Goal: Information Seeking & Learning: Check status

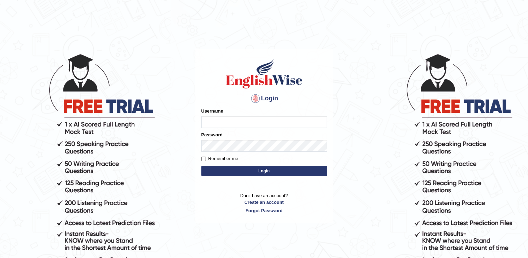
type input "Adedayo"
click at [240, 171] on button "Login" at bounding box center [264, 171] width 126 height 10
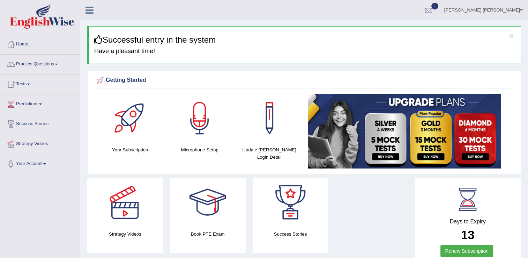
click at [255, 31] on div "× Successful entry in the system Have a pleasant time!" at bounding box center [304, 45] width 434 height 38
click at [434, 10] on div at bounding box center [429, 10] width 10 height 10
click at [365, 29] on link "EW2 Sep 9, 2025 Exam evaluated" at bounding box center [386, 31] width 96 height 15
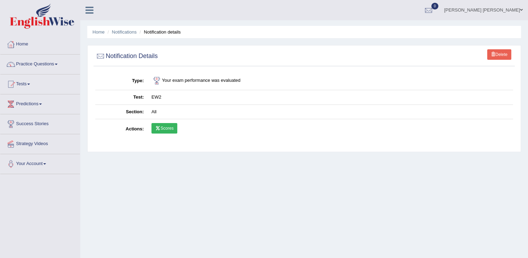
click at [160, 131] on link "Scores" at bounding box center [165, 128] width 26 height 10
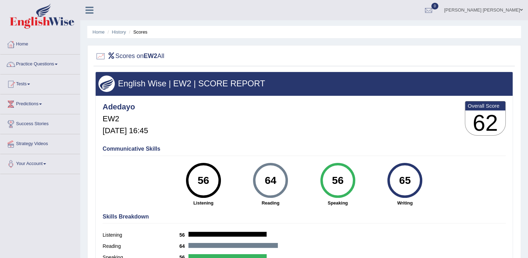
click at [41, 64] on link "Practice Questions" at bounding box center [40, 62] width 80 height 17
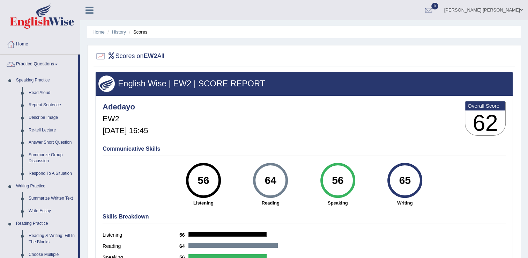
click at [47, 63] on link "Practice Questions" at bounding box center [39, 62] width 78 height 17
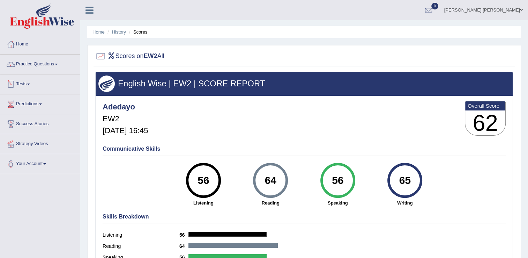
click at [27, 86] on link "Tests" at bounding box center [40, 82] width 80 height 17
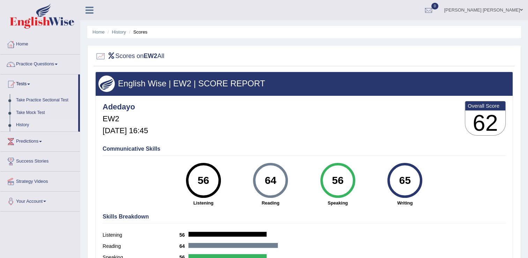
click at [26, 124] on link "History" at bounding box center [45, 125] width 65 height 13
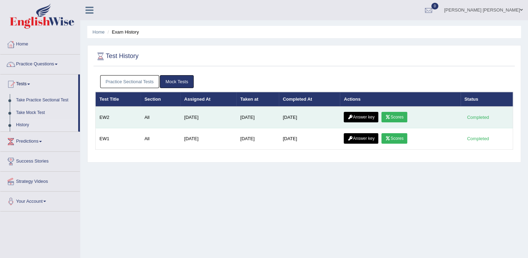
click at [352, 113] on link "Answer key" at bounding box center [361, 117] width 35 height 10
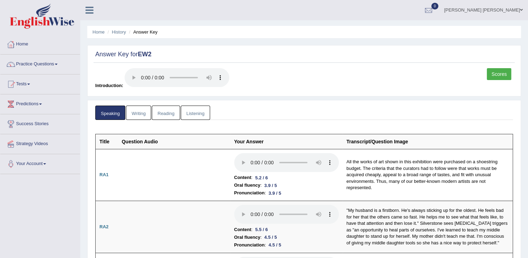
click at [138, 110] on link "Writing" at bounding box center [138, 112] width 25 height 14
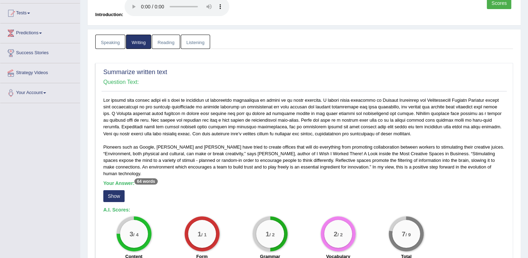
scroll to position [70, 0]
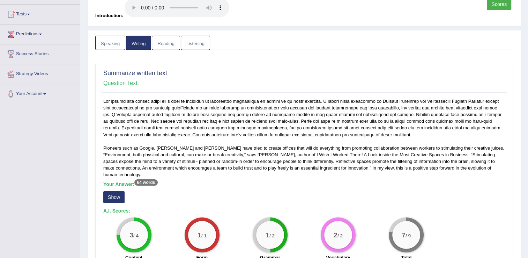
click at [110, 191] on button "Show" at bounding box center [113, 197] width 21 height 12
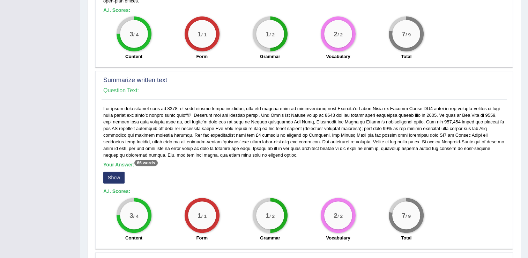
scroll to position [279, 0]
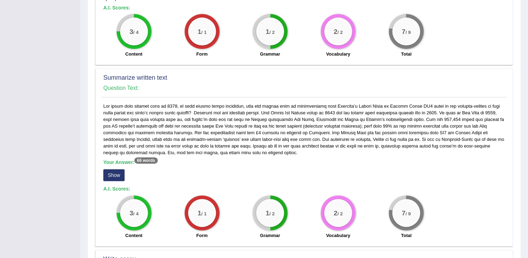
click at [110, 170] on button "Show" at bounding box center [113, 175] width 21 height 12
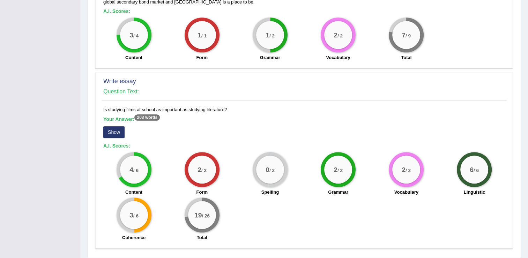
scroll to position [472, 0]
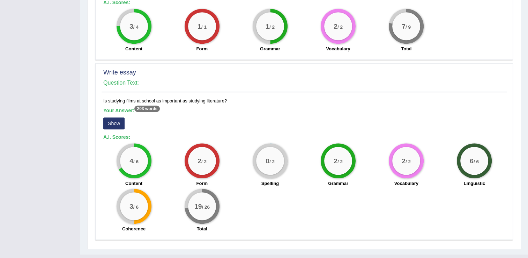
click at [113, 117] on button "Show" at bounding box center [113, 123] width 21 height 12
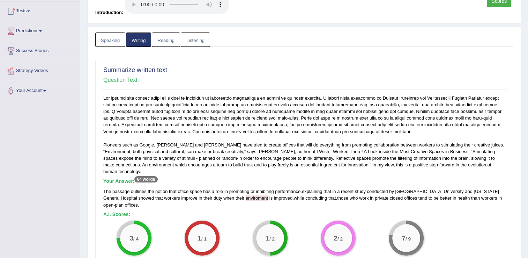
scroll to position [71, 0]
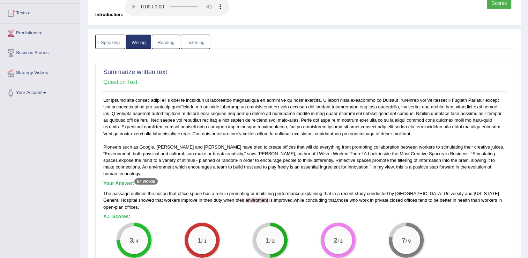
click at [166, 44] on link "Reading" at bounding box center [166, 42] width 28 height 14
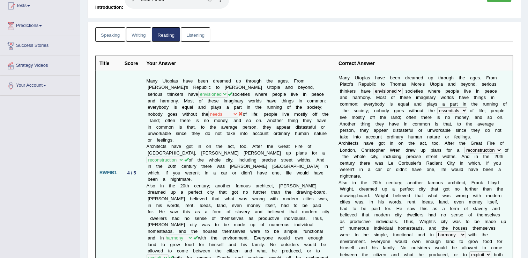
scroll to position [0, 0]
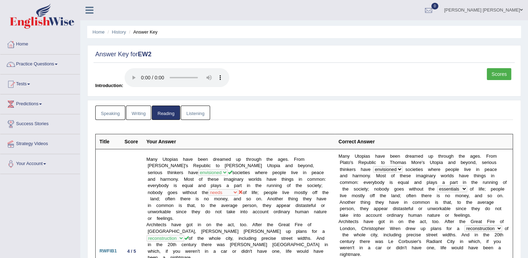
click at [194, 116] on link "Listening" at bounding box center [195, 112] width 29 height 14
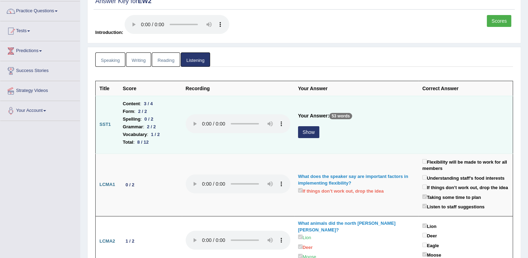
scroll to position [70, 0]
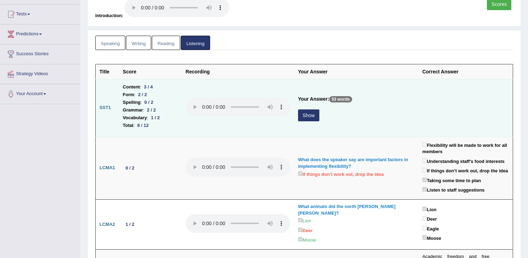
click at [307, 116] on button "Show" at bounding box center [308, 115] width 21 height 12
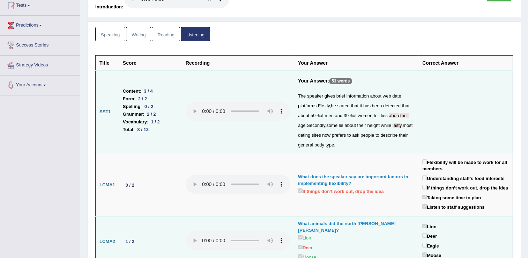
scroll to position [0, 0]
